Goal: Find specific page/section: Find specific page/section

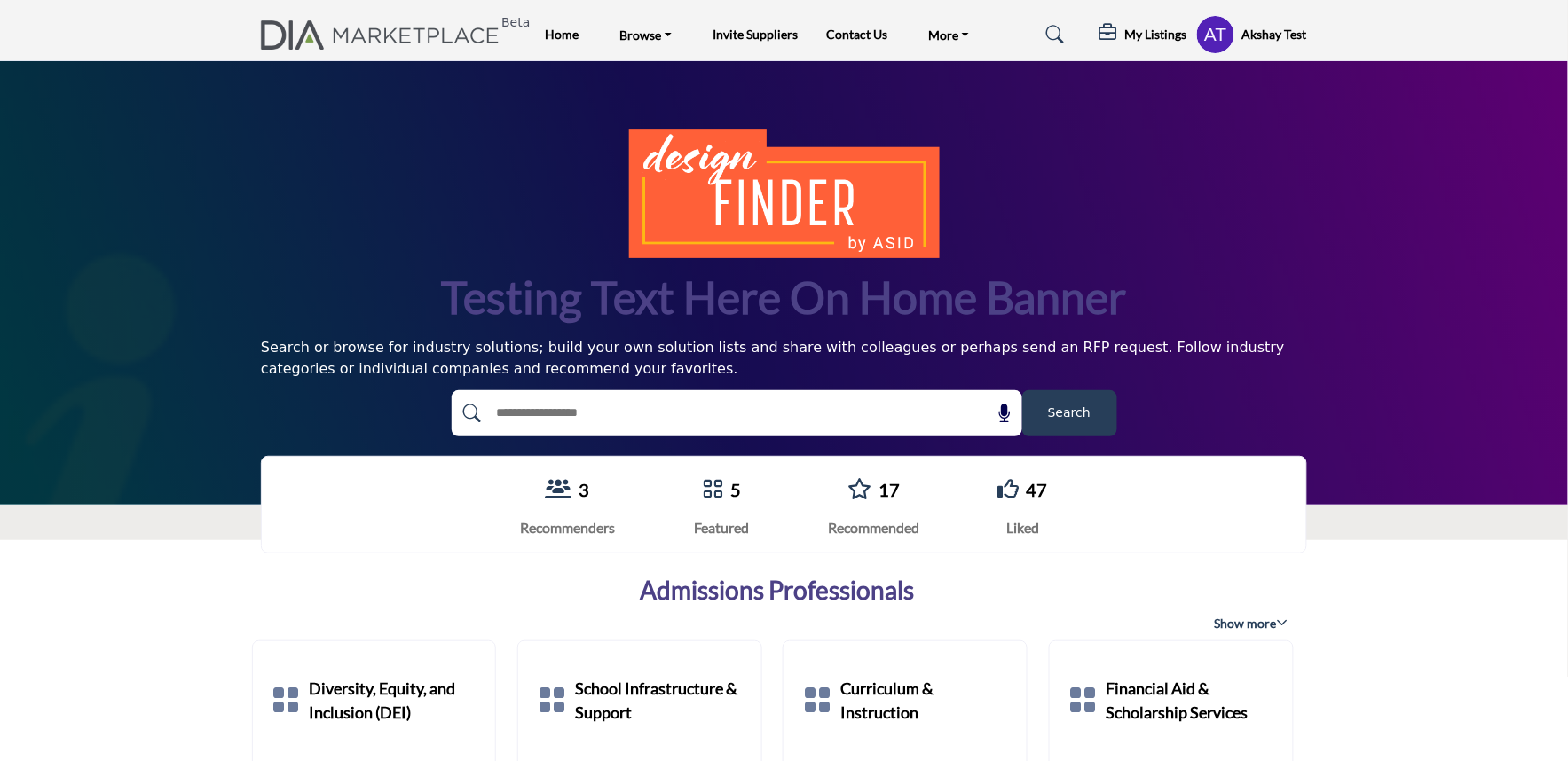
click at [1196, 38] on profile-featured-a43285a0-caf3-464a-be23-b5c09fe2e07e "Show hide supplier dropdown" at bounding box center [1216, 34] width 39 height 39
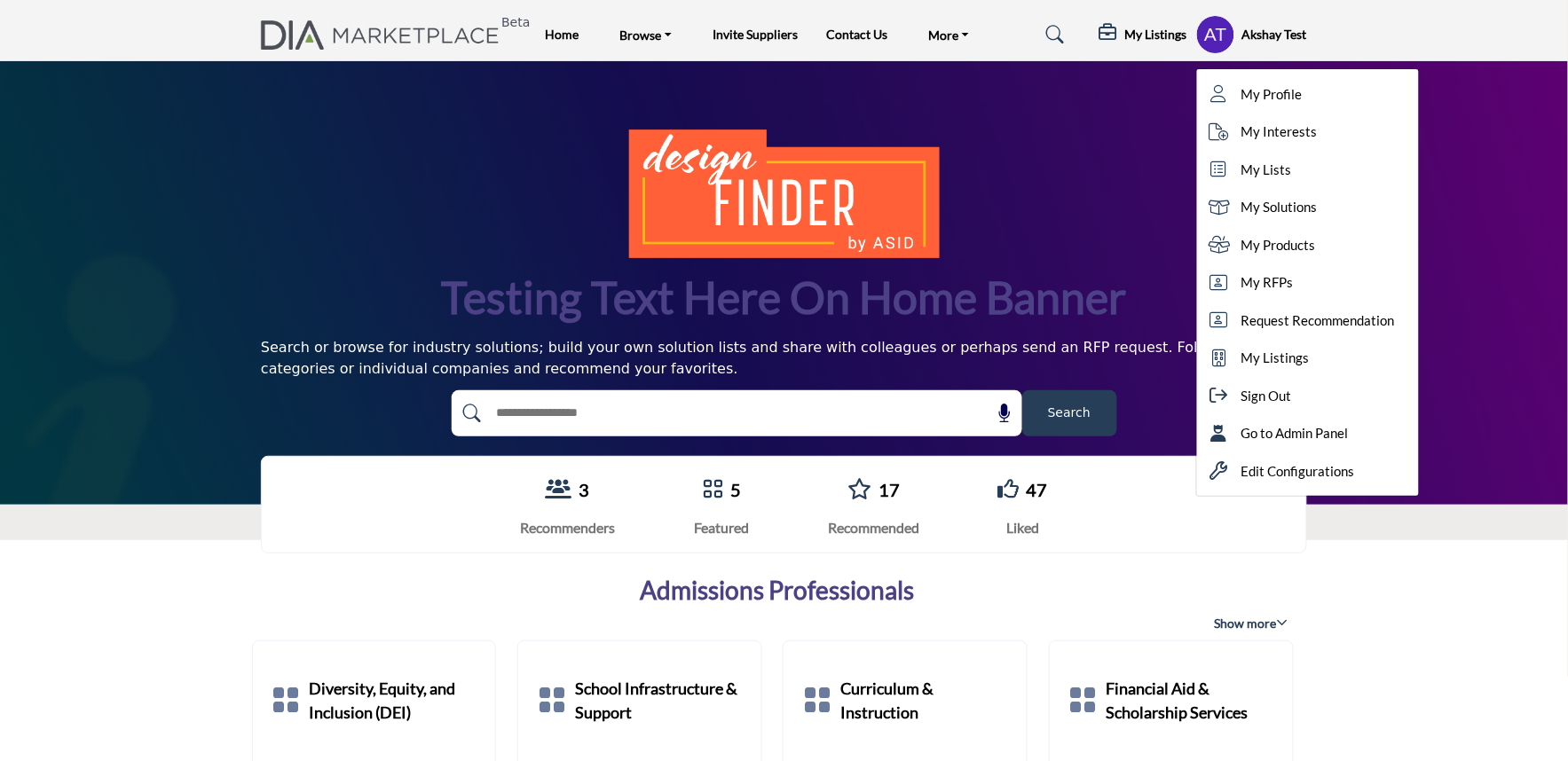
click at [1105, 128] on div "Testing text here on home banner Search or browse for industry solutions; build…" at bounding box center [784, 283] width 1568 height 444
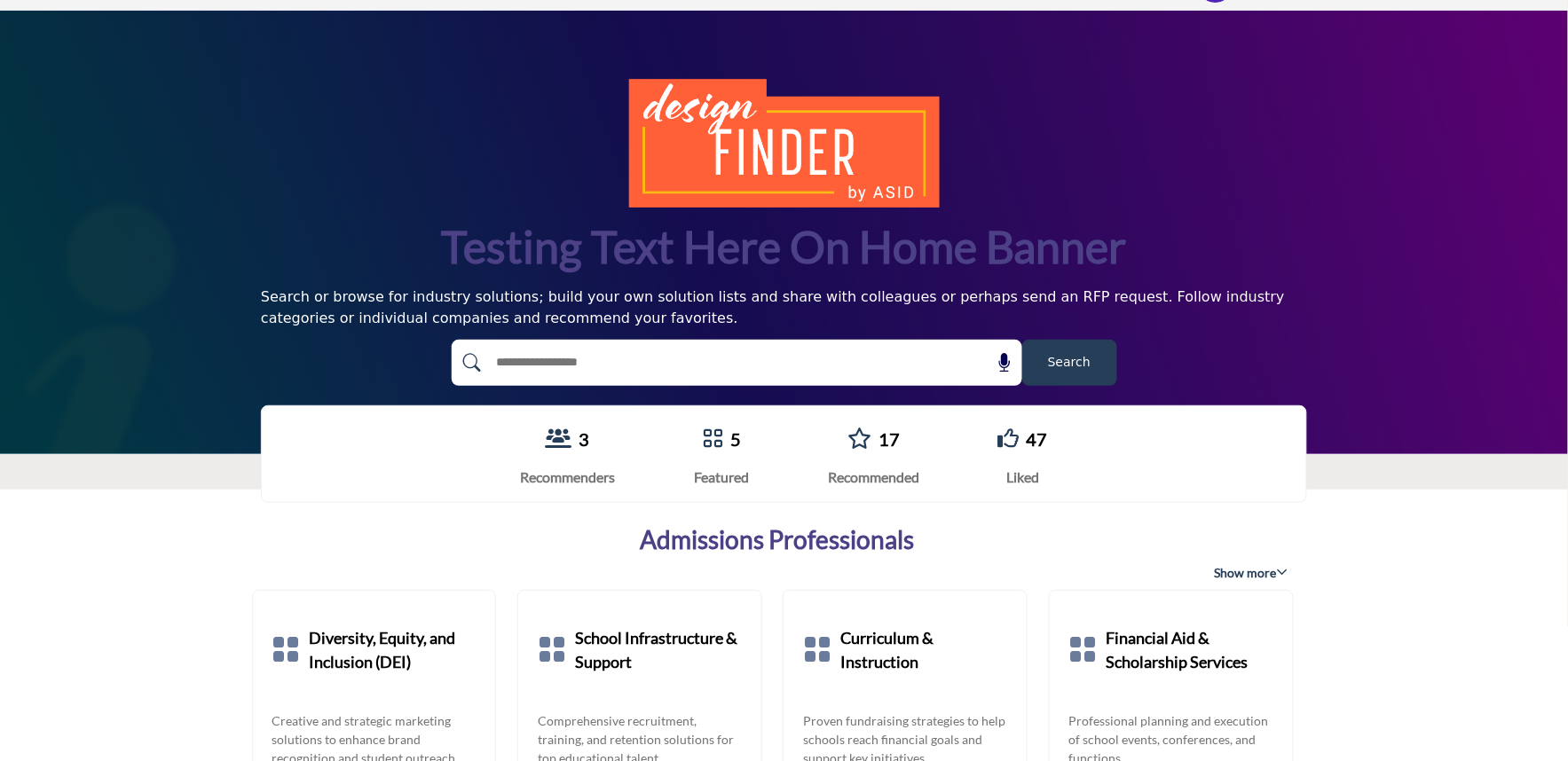
scroll to position [99, 0]
